Goal: Transaction & Acquisition: Purchase product/service

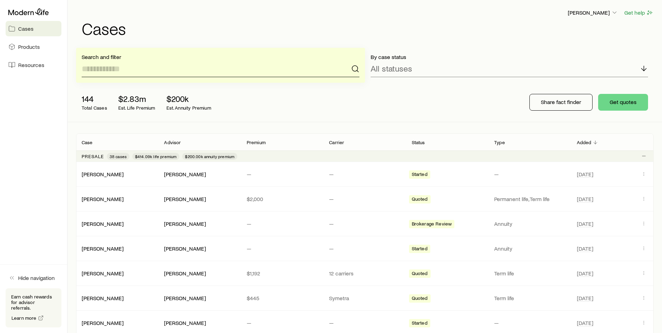
click at [190, 70] on input at bounding box center [221, 68] width 278 height 17
type input "*"
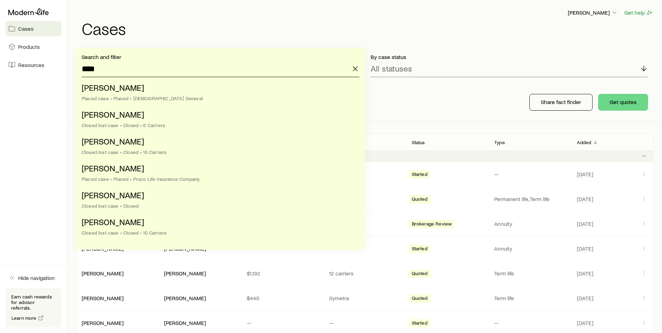
type input "****"
click at [201, 42] on div "[PERSON_NAME] Get help Cases" at bounding box center [365, 22] width 578 height 45
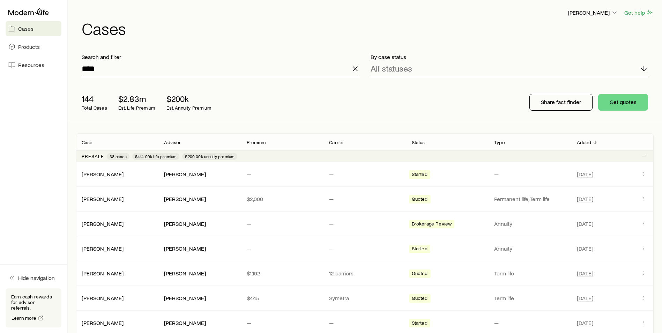
click at [355, 70] on icon "button" at bounding box center [355, 69] width 8 height 8
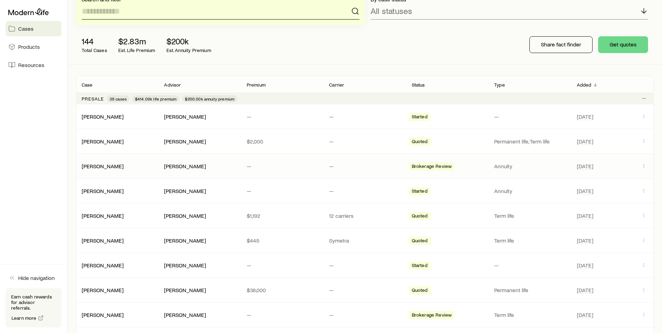
scroll to position [70, 0]
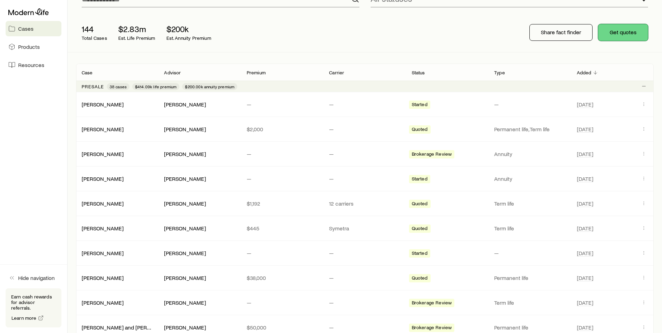
click at [626, 36] on button "Get quotes" at bounding box center [623, 32] width 50 height 17
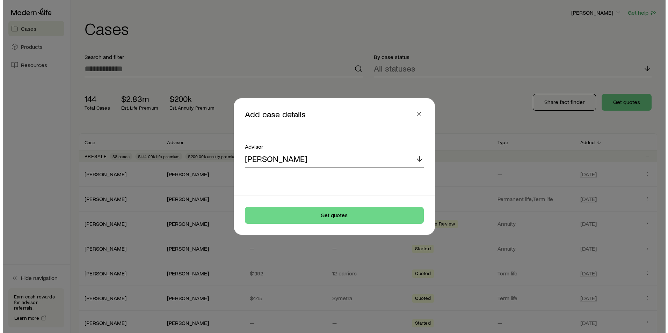
scroll to position [0, 0]
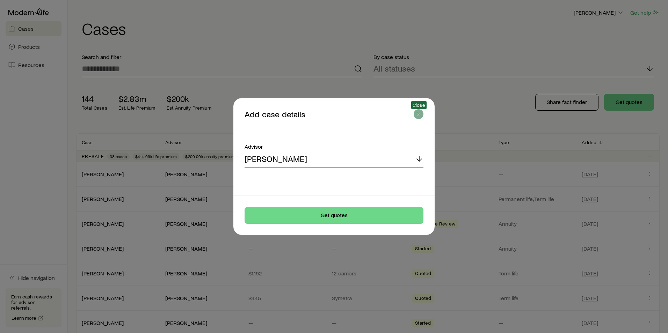
click at [420, 117] on icon "button" at bounding box center [418, 114] width 7 height 7
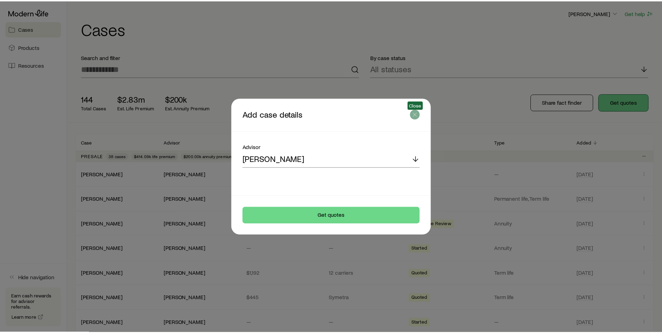
scroll to position [70, 0]
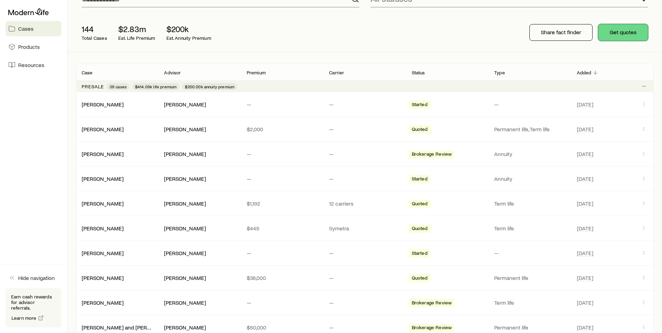
click at [612, 40] on button "Get quotes" at bounding box center [623, 32] width 50 height 17
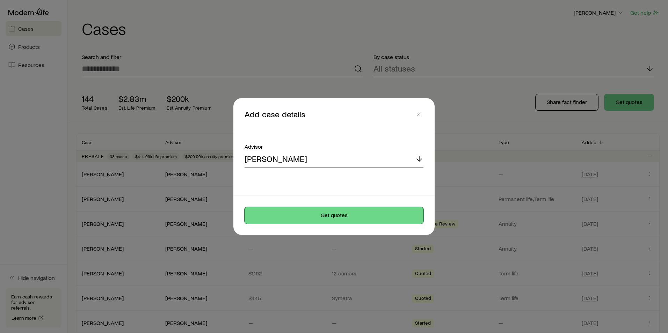
click at [349, 214] on button "Get quotes" at bounding box center [333, 215] width 179 height 17
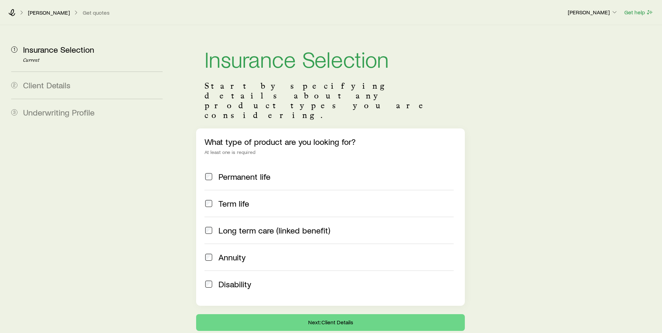
click at [209, 199] on span at bounding box center [209, 204] width 8 height 10
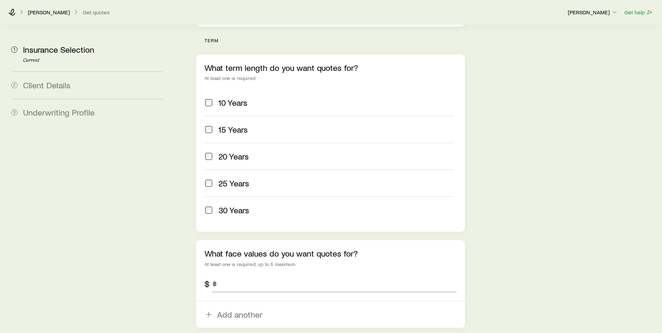
scroll to position [349, 0]
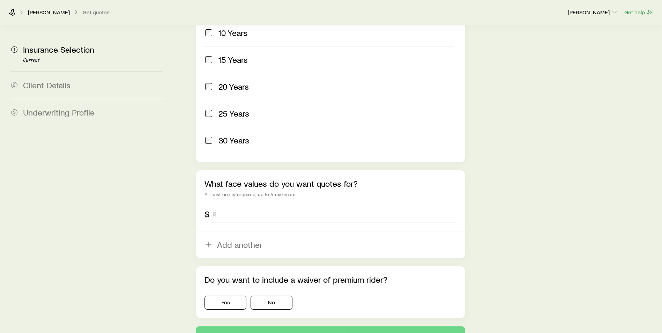
click at [237, 206] on input "tel" at bounding box center [334, 214] width 244 height 17
type input "*********"
click at [279, 296] on button "No" at bounding box center [272, 303] width 42 height 14
click at [287, 326] on button "Next: Client Details" at bounding box center [330, 334] width 269 height 17
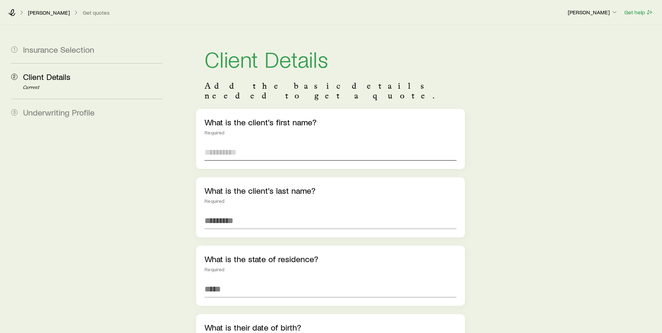
click at [258, 145] on input "text" at bounding box center [331, 152] width 252 height 17
type input "****"
type input "*********"
type input "*"
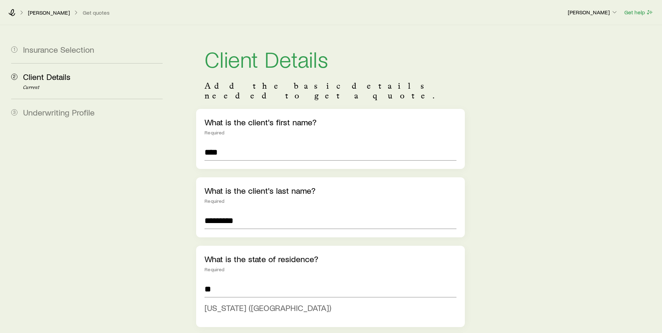
click at [222, 303] on span "[US_STATE] ([GEOGRAPHIC_DATA])" at bounding box center [268, 308] width 127 height 10
type input "**********"
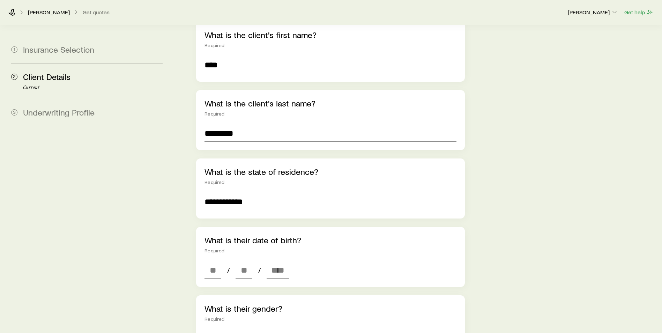
scroll to position [140, 0]
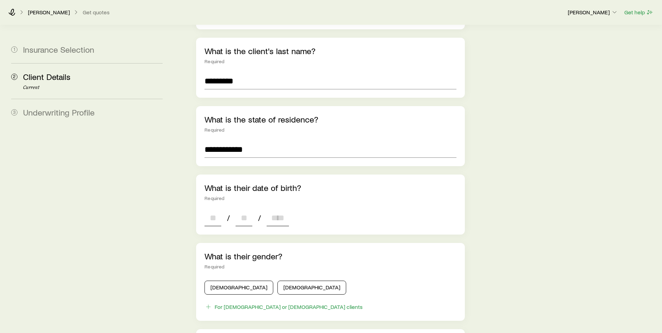
click at [217, 213] on input at bounding box center [213, 217] width 17 height 17
type input "**"
type input "****"
type input "*"
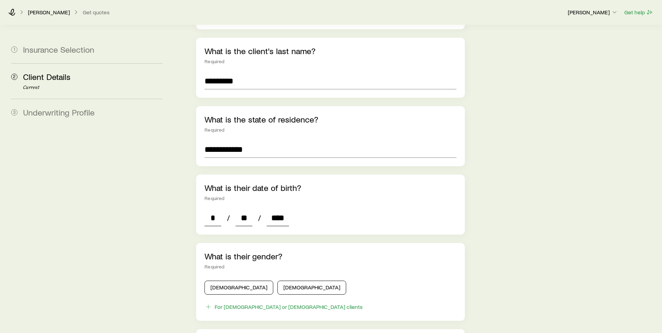
type input "****"
click at [223, 281] on button "[DEMOGRAPHIC_DATA]" at bounding box center [239, 288] width 69 height 14
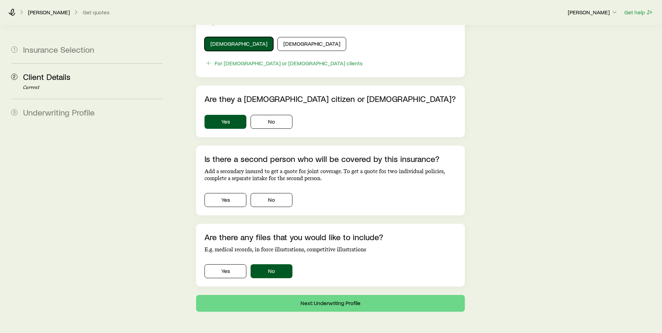
scroll to position [384, 0]
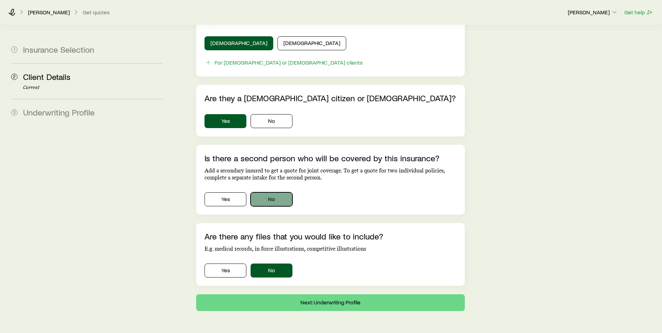
click at [284, 192] on button "No" at bounding box center [272, 199] width 42 height 14
click at [322, 294] on button "Next: Underwriting Profile" at bounding box center [330, 302] width 269 height 17
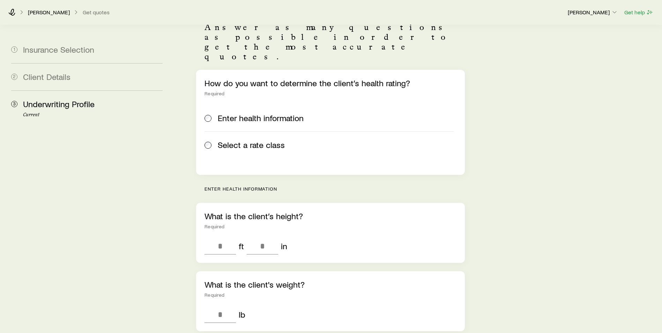
scroll to position [70, 0]
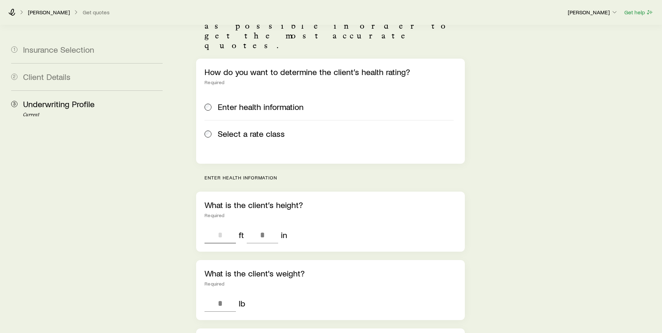
click at [225, 227] on input "tel" at bounding box center [220, 235] width 31 height 17
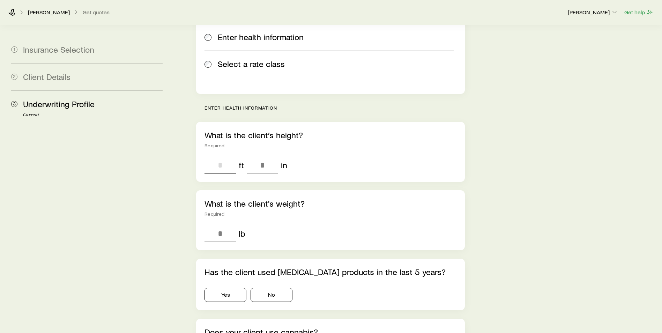
scroll to position [175, 0]
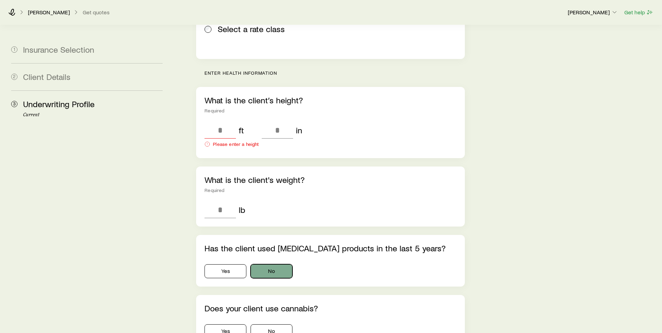
click at [276, 237] on div "Has the client used [MEDICAL_DATA] products in the last 5 years? Yes No" at bounding box center [330, 261] width 269 height 52
click at [278, 264] on button "No" at bounding box center [272, 271] width 42 height 14
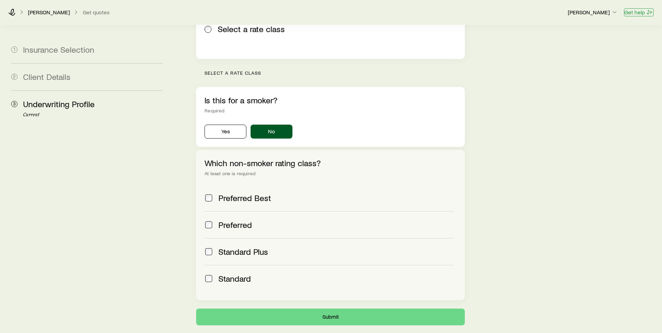
click at [642, 13] on button "Get help" at bounding box center [639, 12] width 30 height 8
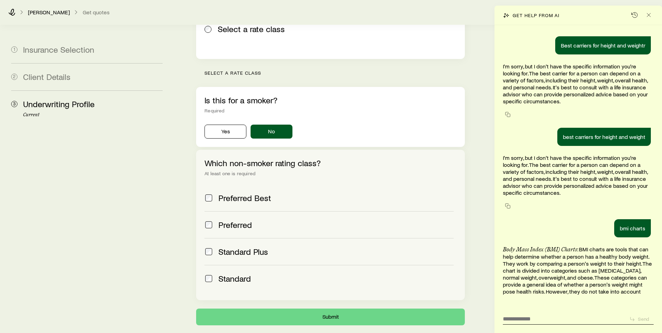
scroll to position [26248, 0]
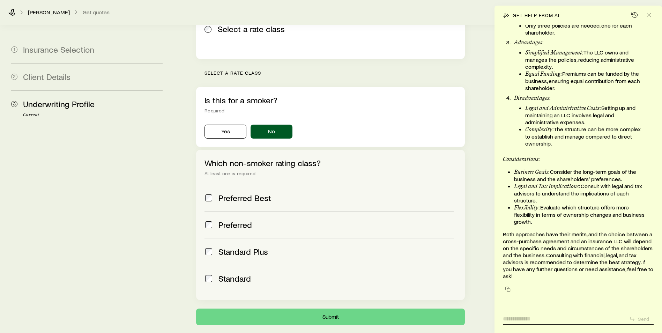
click at [534, 321] on textarea at bounding box center [563, 316] width 121 height 11
type textarea "**********"
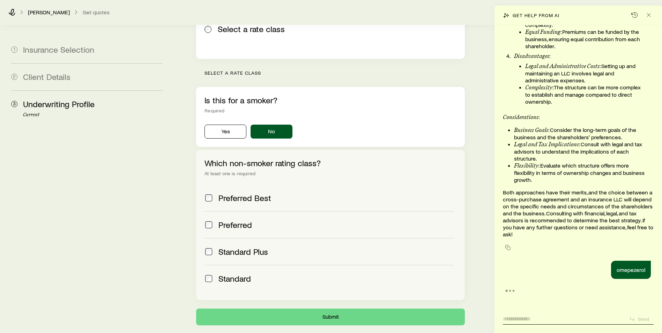
scroll to position [26289, 0]
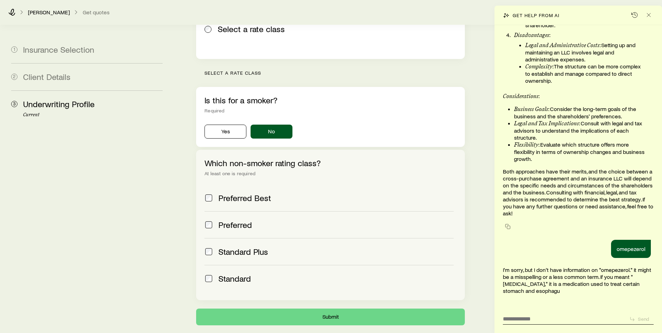
click at [549, 323] on form "Send" at bounding box center [578, 317] width 151 height 13
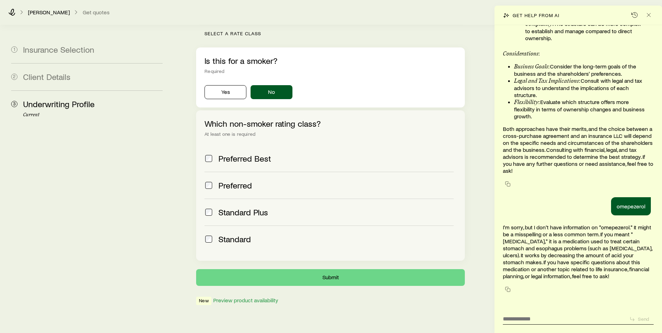
scroll to position [26353, 0]
click at [531, 317] on textarea at bounding box center [563, 316] width 121 height 11
type textarea "*"
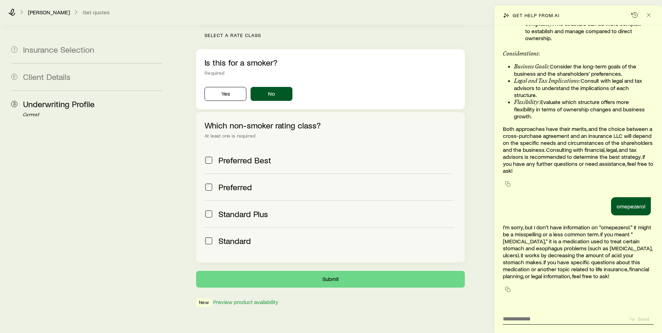
scroll to position [214, 0]
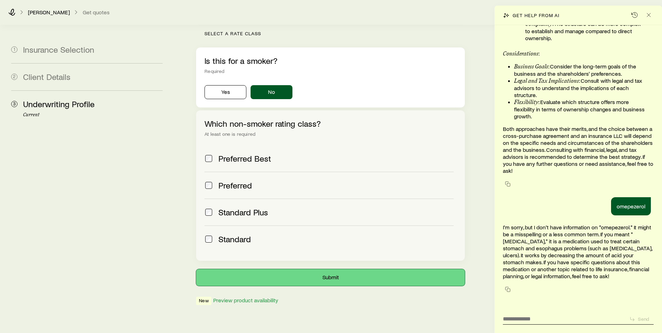
click at [329, 269] on button "Submit" at bounding box center [330, 277] width 269 height 17
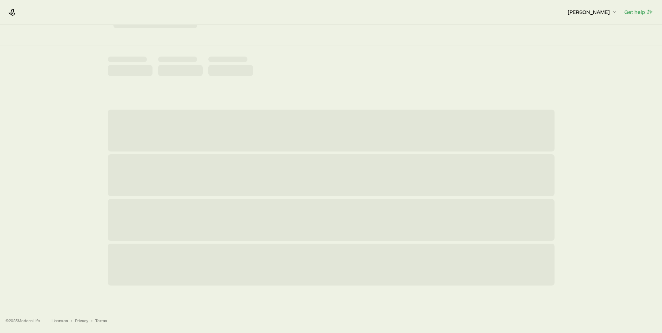
scroll to position [0, 0]
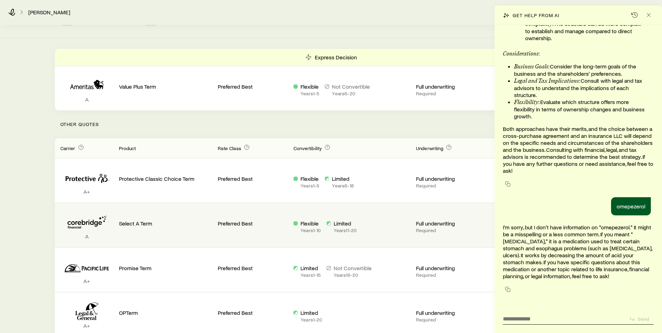
scroll to position [35, 0]
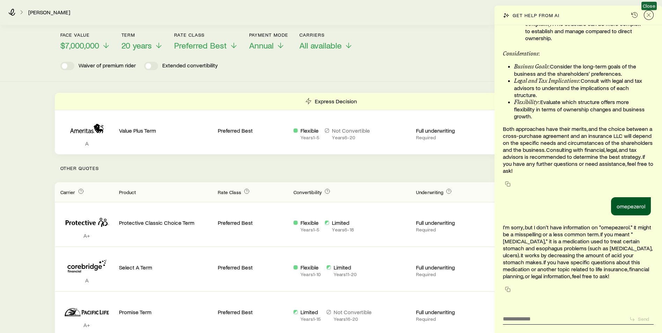
click at [651, 15] on icon "Close" at bounding box center [649, 15] width 7 height 7
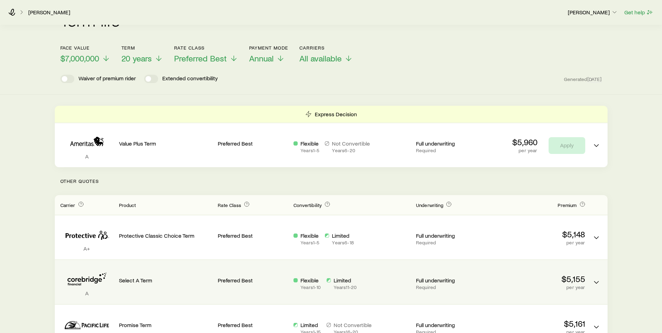
scroll to position [0, 0]
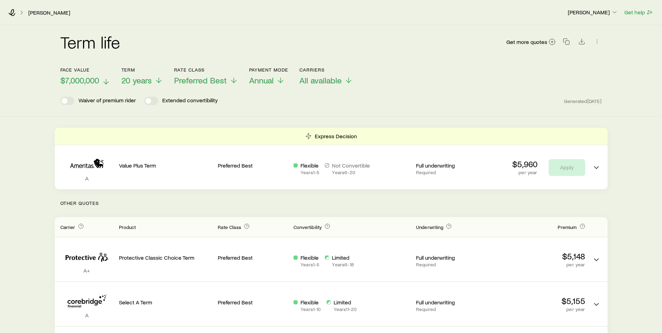
click at [108, 82] on icon at bounding box center [106, 82] width 8 height 8
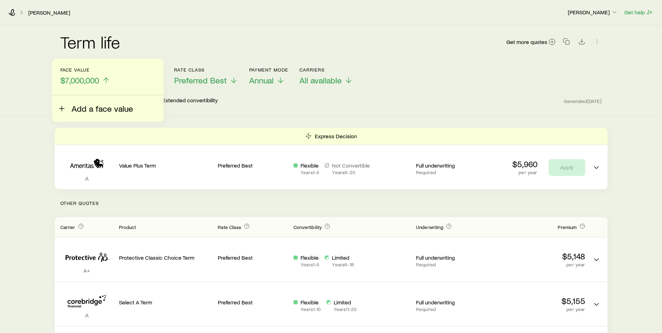
click at [113, 109] on span "Add a face value" at bounding box center [102, 109] width 61 height 10
click at [90, 101] on input "faceAmount" at bounding box center [111, 95] width 87 height 17
type input "*********"
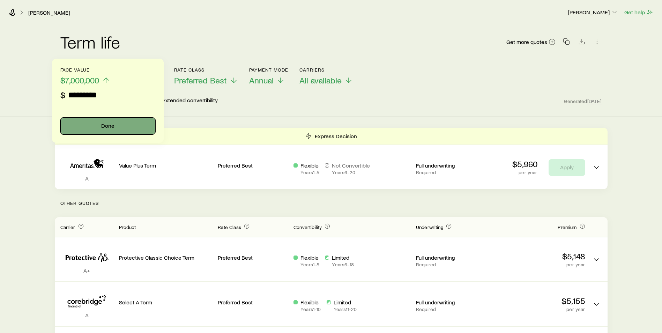
click at [91, 124] on button "Done" at bounding box center [107, 126] width 95 height 17
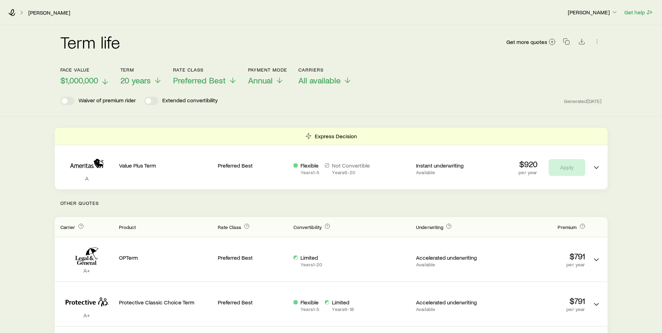
click at [104, 79] on icon at bounding box center [105, 82] width 8 height 8
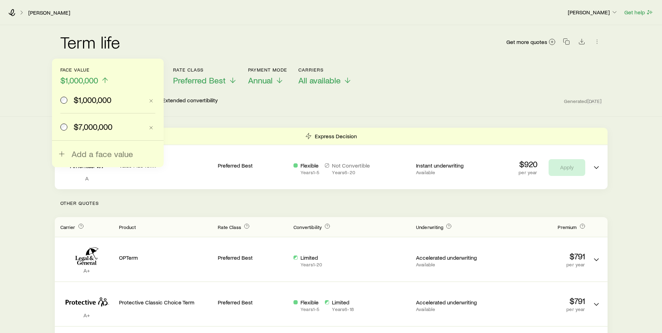
click at [75, 121] on label "$7,000,000" at bounding box center [102, 126] width 84 height 27
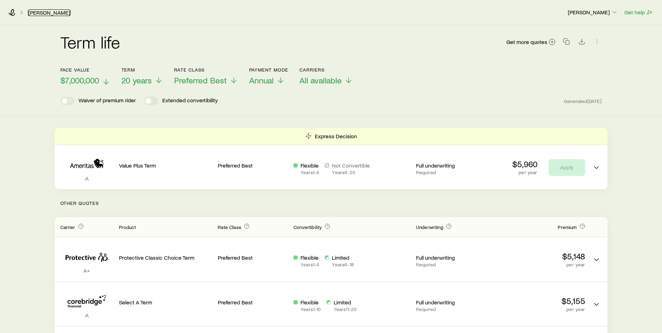
click at [48, 12] on link "[PERSON_NAME]" at bounding box center [49, 12] width 43 height 7
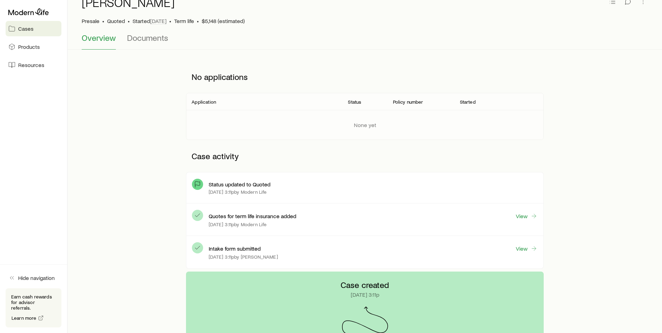
scroll to position [70, 0]
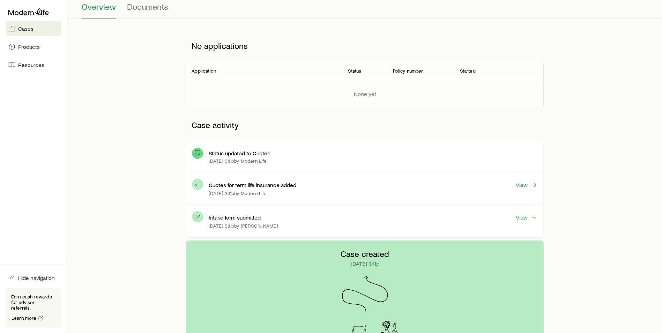
click at [527, 212] on div "Intake form submitted View [DATE] 3:11p by [PERSON_NAME]" at bounding box center [373, 221] width 329 height 21
click at [526, 214] on link "View" at bounding box center [527, 218] width 22 height 8
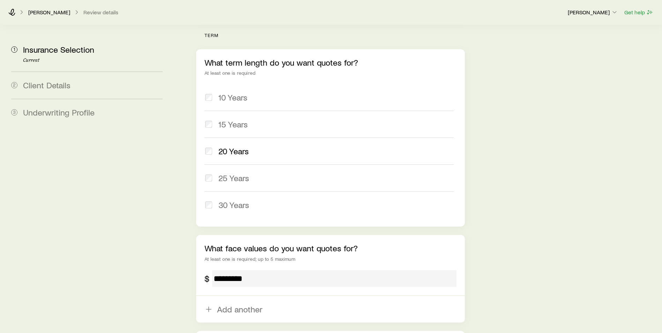
scroll to position [387, 0]
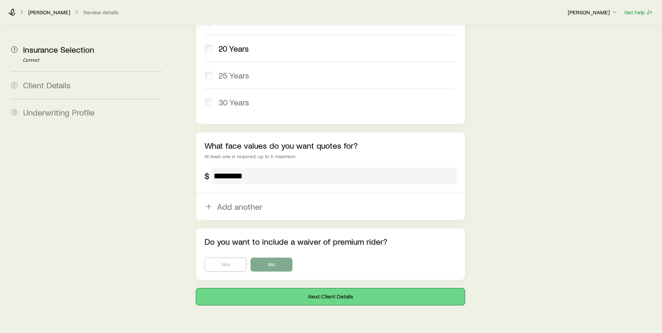
click at [325, 288] on button "Next: Client Details" at bounding box center [330, 296] width 269 height 17
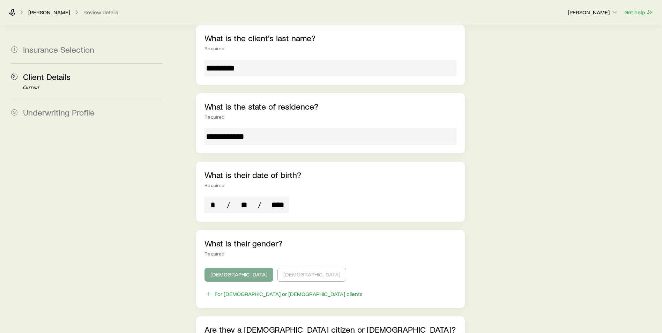
scroll to position [105, 0]
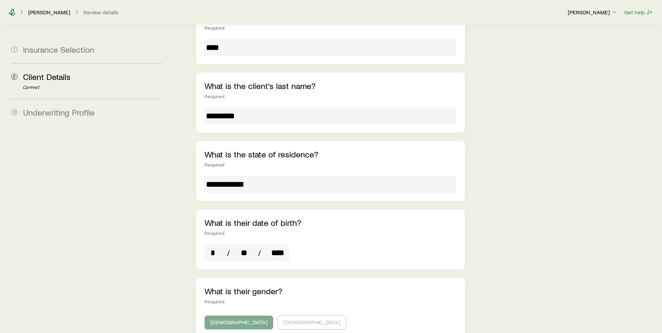
click at [13, 11] on icon at bounding box center [11, 12] width 7 height 7
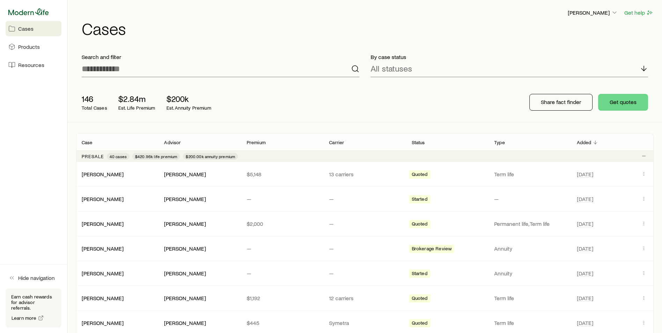
click at [27, 10] on icon at bounding box center [28, 11] width 41 height 7
click at [21, 68] on span "Resources" at bounding box center [31, 64] width 26 height 7
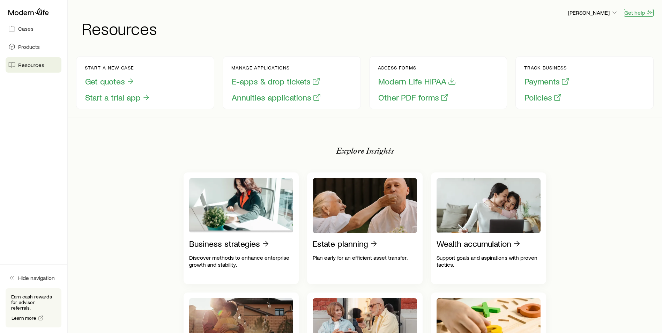
drag, startPoint x: 653, startPoint y: 13, endPoint x: 647, endPoint y: 13, distance: 6.7
click at [653, 13] on icon "button" at bounding box center [650, 12] width 7 height 7
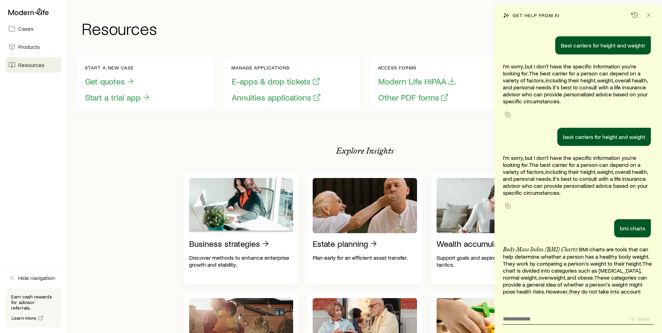
click at [647, 13] on icon "button" at bounding box center [650, 12] width 7 height 7
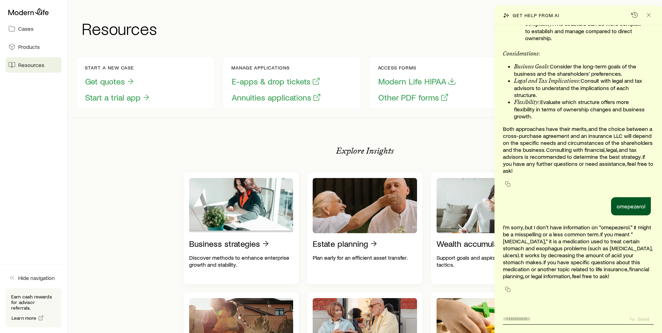
click at [532, 319] on textarea at bounding box center [563, 316] width 121 height 11
type textarea "**********"
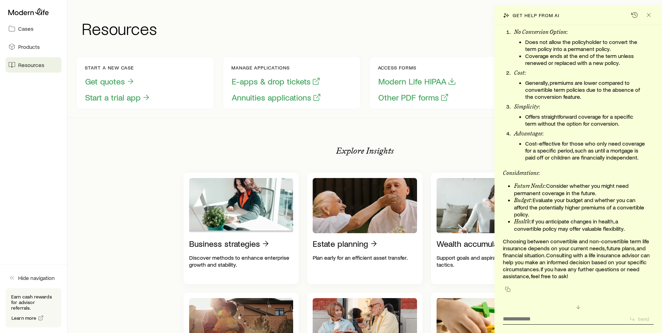
scroll to position [26930, 0]
click at [508, 291] on icon "button" at bounding box center [508, 290] width 6 height 6
